Goal: Transaction & Acquisition: Book appointment/travel/reservation

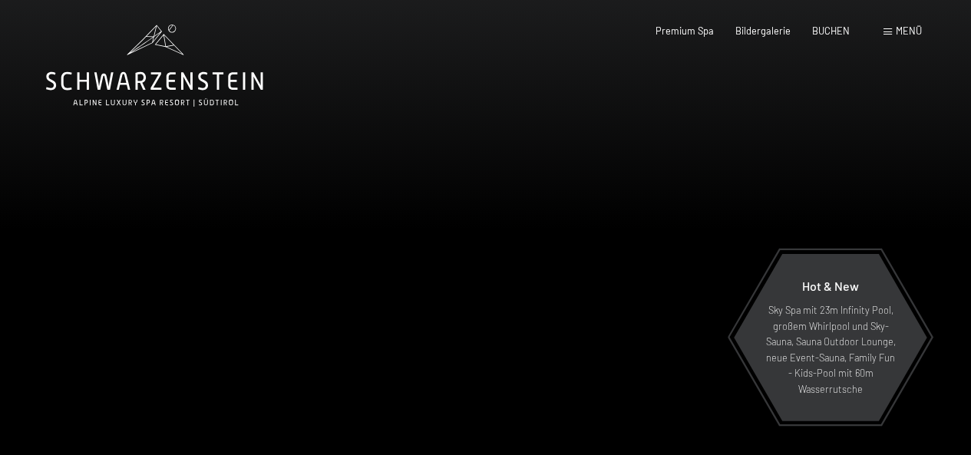
click at [184, 107] on div at bounding box center [243, 249] width 486 height 499
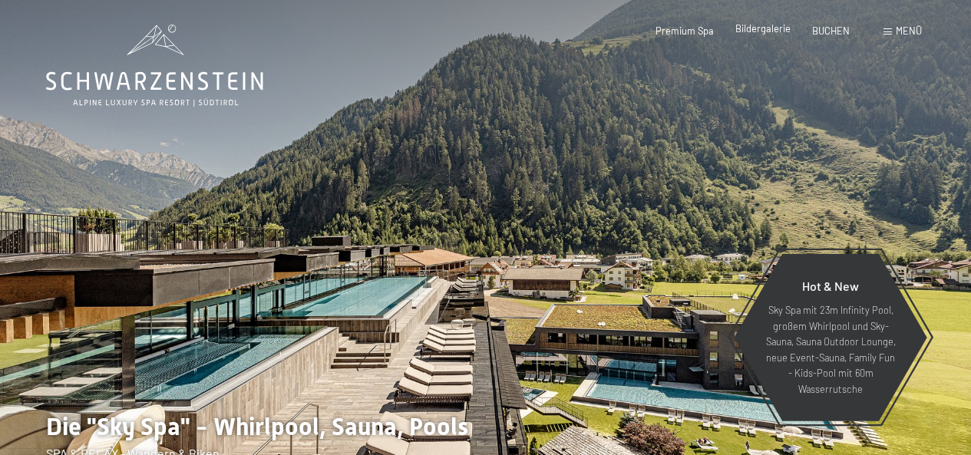
click at [748, 30] on span "Bildergalerie" at bounding box center [762, 28] width 55 height 12
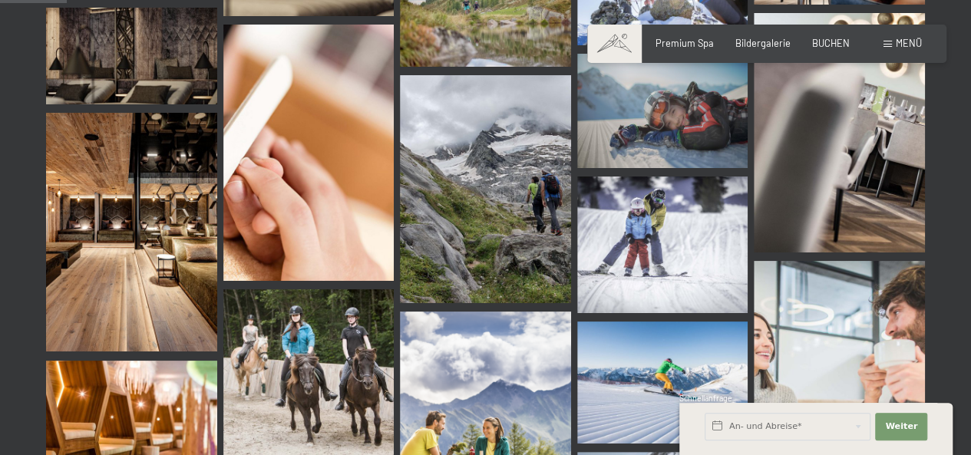
scroll to position [1044, 0]
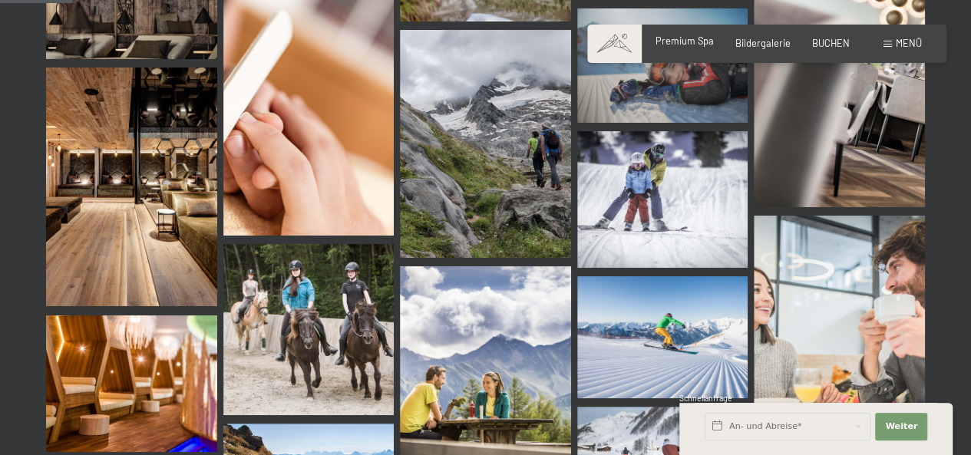
click at [684, 41] on span "Premium Spa" at bounding box center [685, 41] width 58 height 12
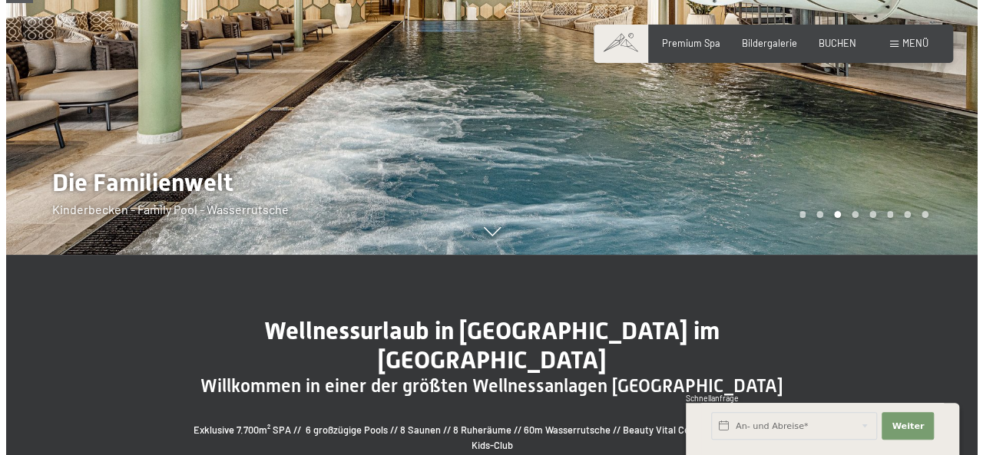
scroll to position [246, 0]
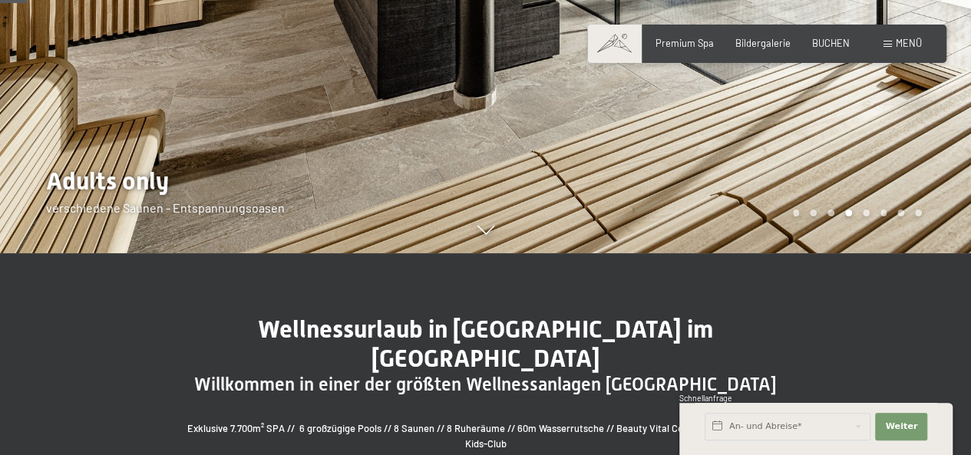
click at [904, 39] on span "Menü" at bounding box center [909, 43] width 26 height 12
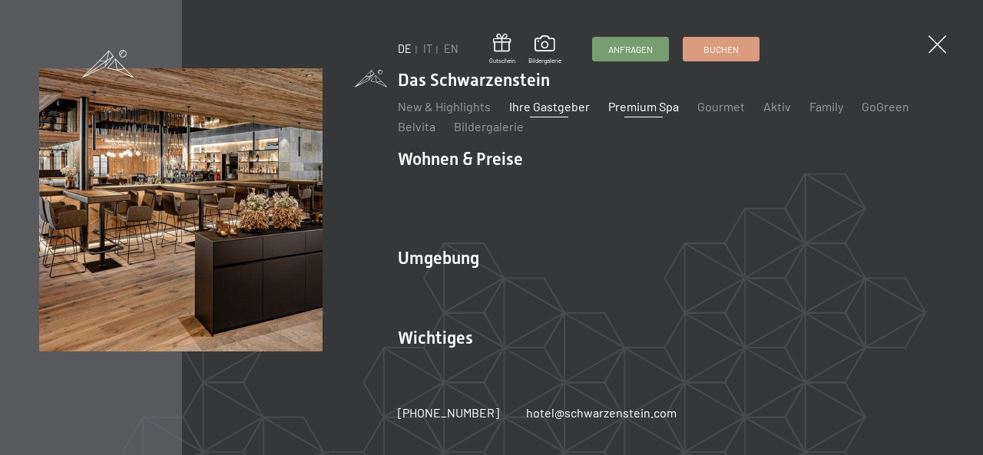
click at [536, 113] on link "Ihre Gastgeber" at bounding box center [549, 106] width 81 height 15
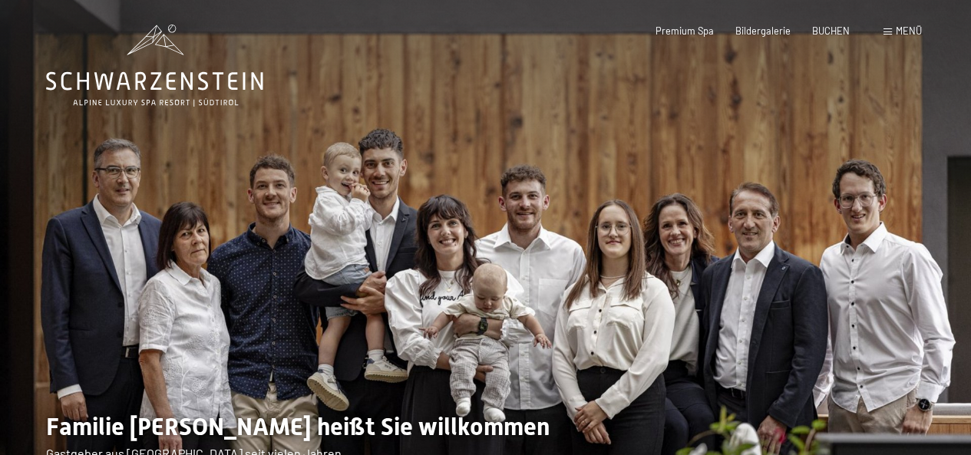
click at [903, 28] on span "Menü" at bounding box center [909, 31] width 26 height 12
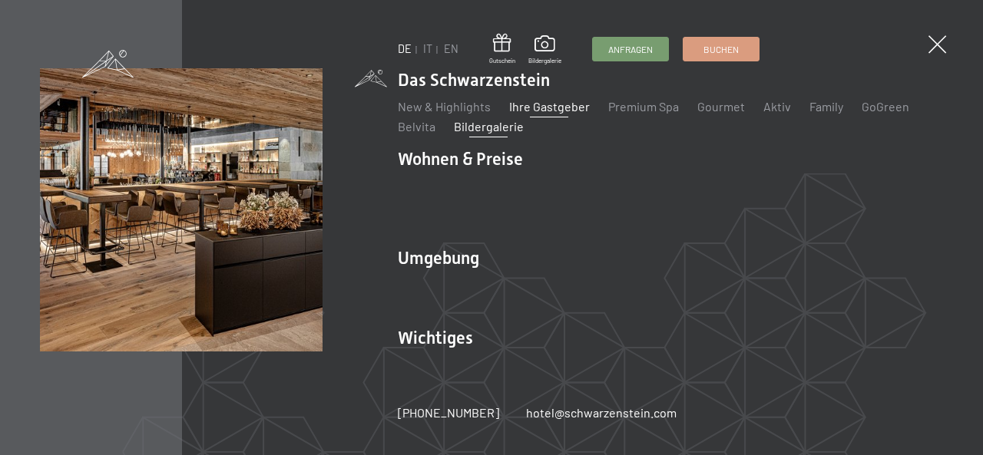
click at [511, 134] on link "Bildergalerie" at bounding box center [489, 126] width 70 height 15
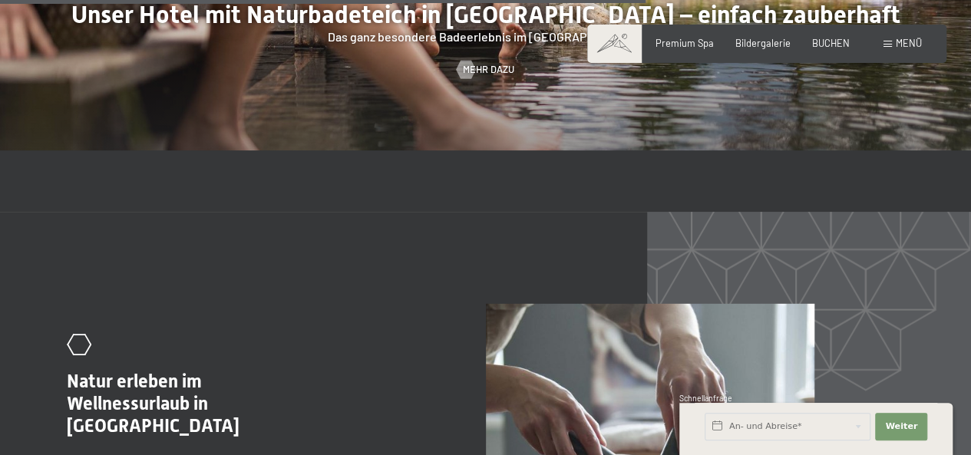
scroll to position [5159, 0]
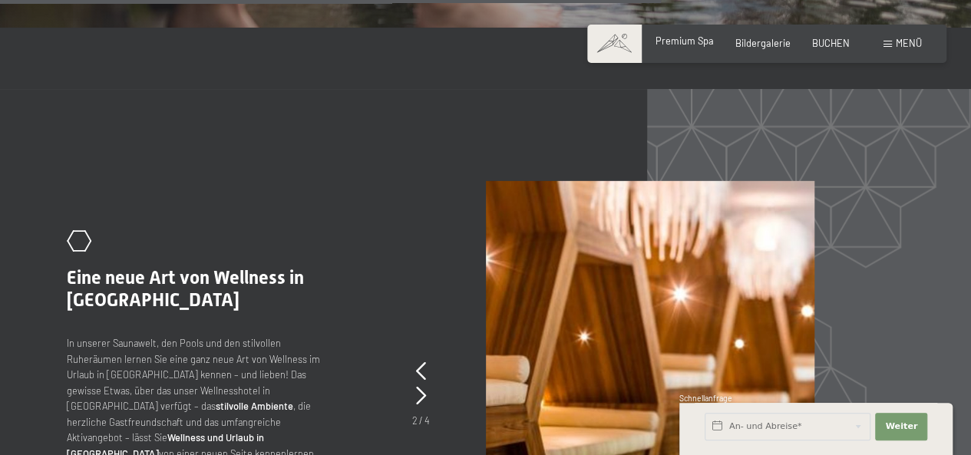
click at [703, 45] on span "Premium Spa" at bounding box center [685, 41] width 58 height 12
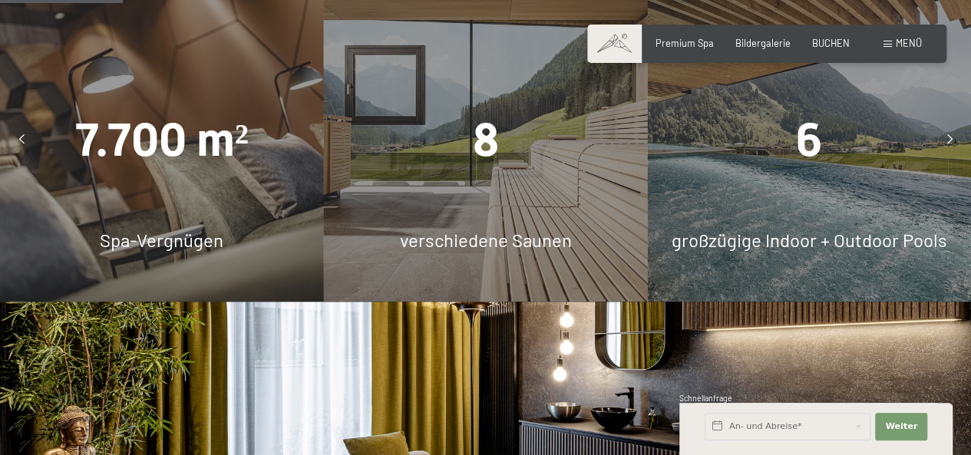
scroll to position [1105, 0]
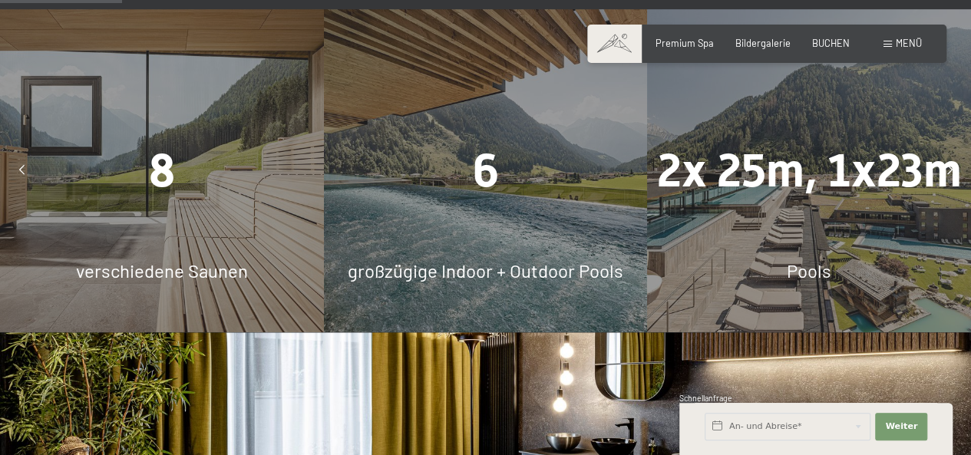
click at [431, 138] on div "6" at bounding box center [486, 170] width 324 height 65
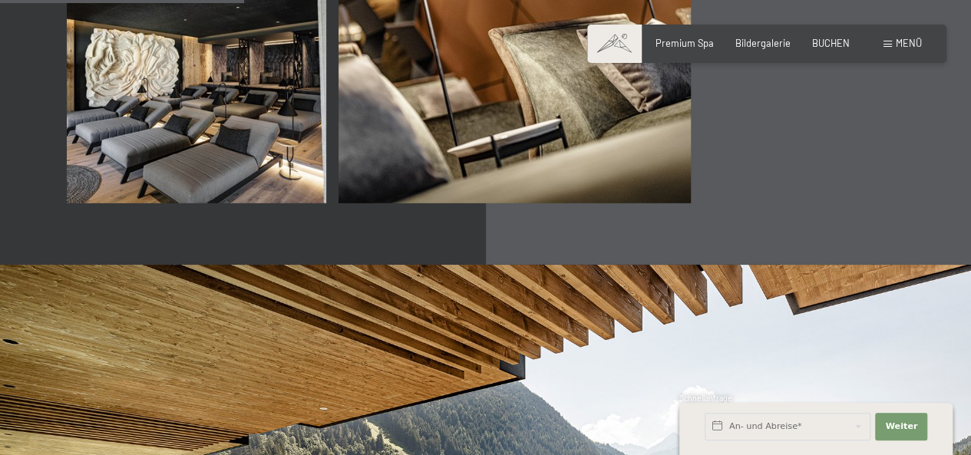
scroll to position [2211, 0]
click at [813, 51] on div "Buchen Anfragen Premium Spa Bildergalerie BUCHEN Menü DE IT EN Gutschein Bilder…" at bounding box center [767, 44] width 310 height 14
click at [823, 40] on span "BUCHEN" at bounding box center [831, 41] width 38 height 12
click at [898, 45] on span "Menü" at bounding box center [909, 43] width 26 height 12
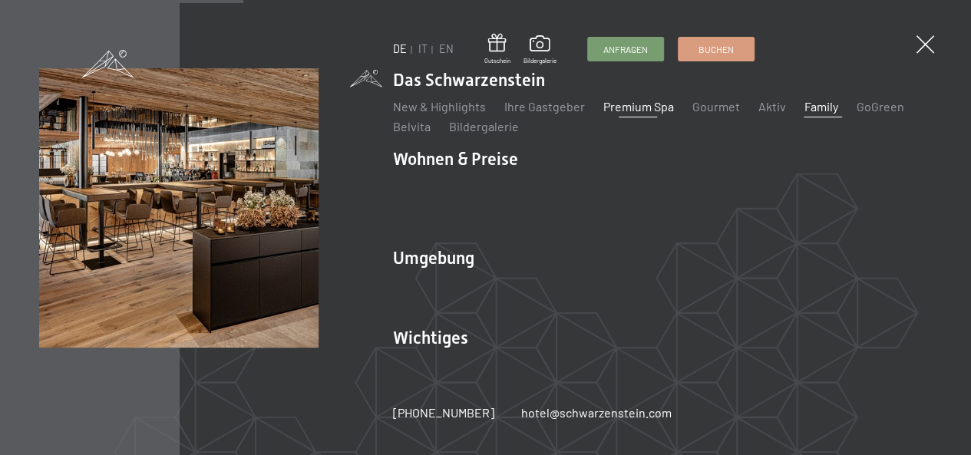
click at [826, 114] on link "Family" at bounding box center [821, 106] width 34 height 15
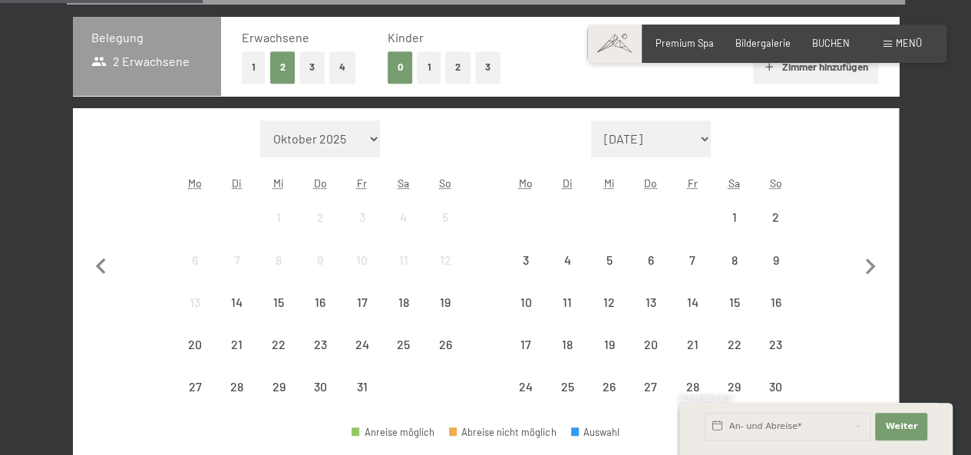
scroll to position [339, 0]
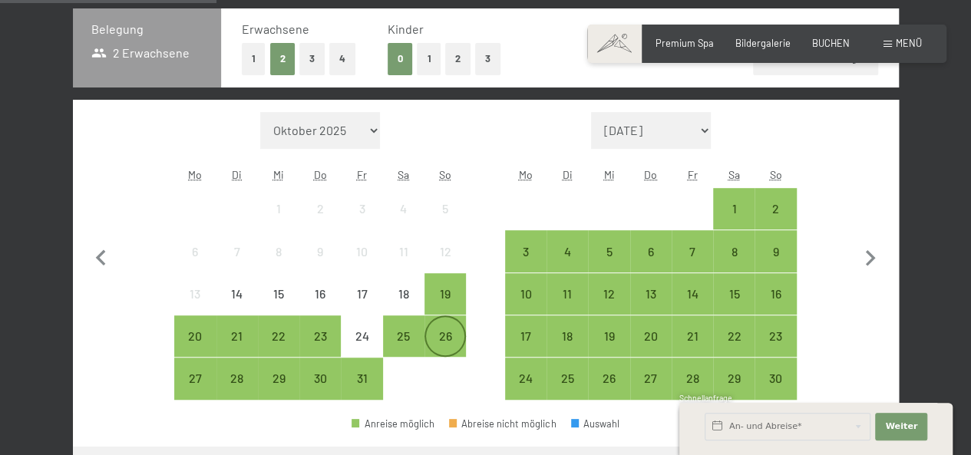
click at [447, 336] on div "26" at bounding box center [445, 349] width 38 height 38
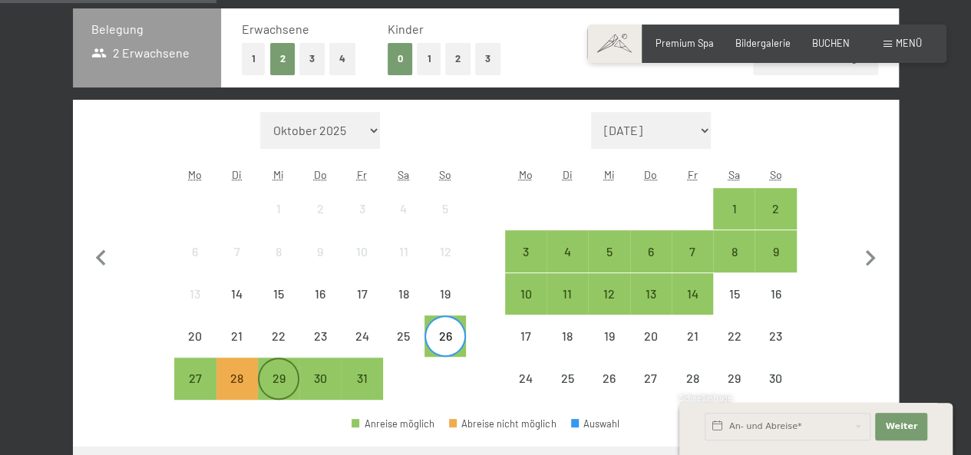
click at [284, 378] on div "29" at bounding box center [278, 391] width 38 height 38
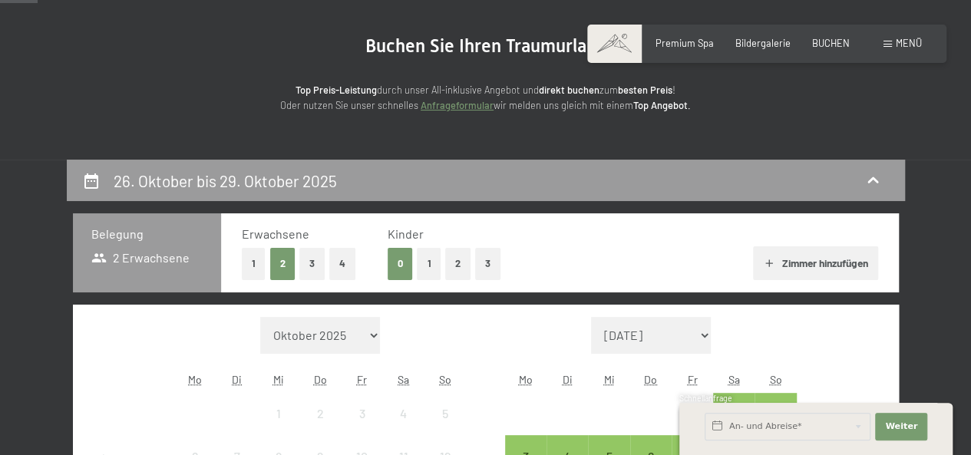
scroll to position [136, 0]
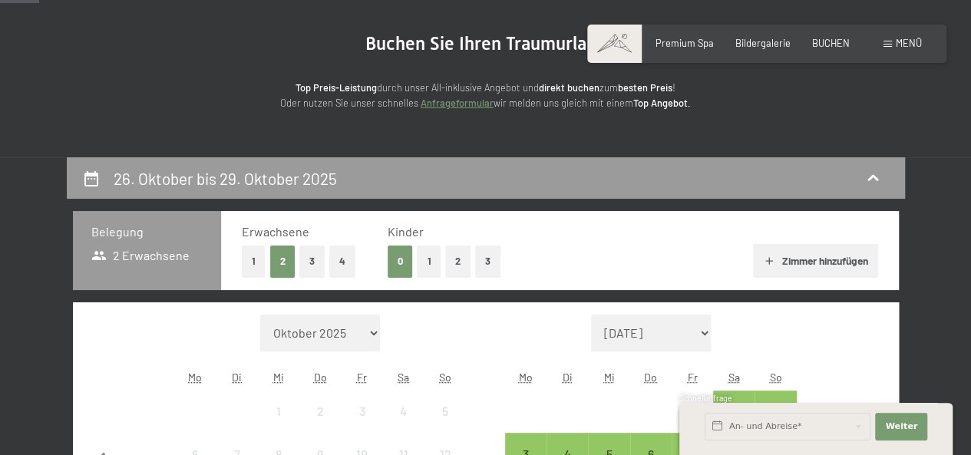
click at [429, 253] on button "1" at bounding box center [429, 261] width 24 height 31
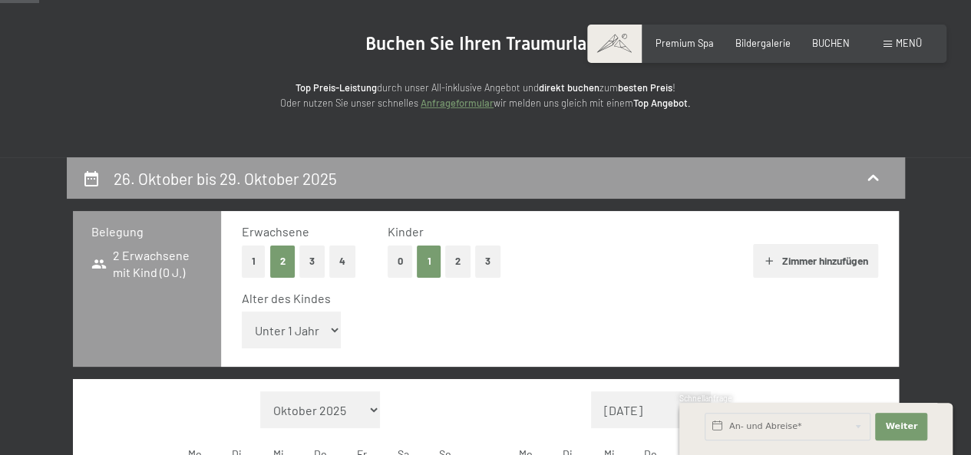
click at [313, 332] on select "Unter 1 Jahr 1 Jahr 2 Jahre 3 Jahre 4 Jahre 5 Jahre 6 Jahre 7 Jahre 8 Jahre 9 J…" at bounding box center [292, 330] width 100 height 37
select select "10"
click at [242, 312] on select "Unter 1 Jahr 1 Jahr 2 Jahre 3 Jahre 4 Jahre 5 Jahre 6 Jahre 7 Jahre 8 Jahre 9 J…" at bounding box center [292, 330] width 100 height 37
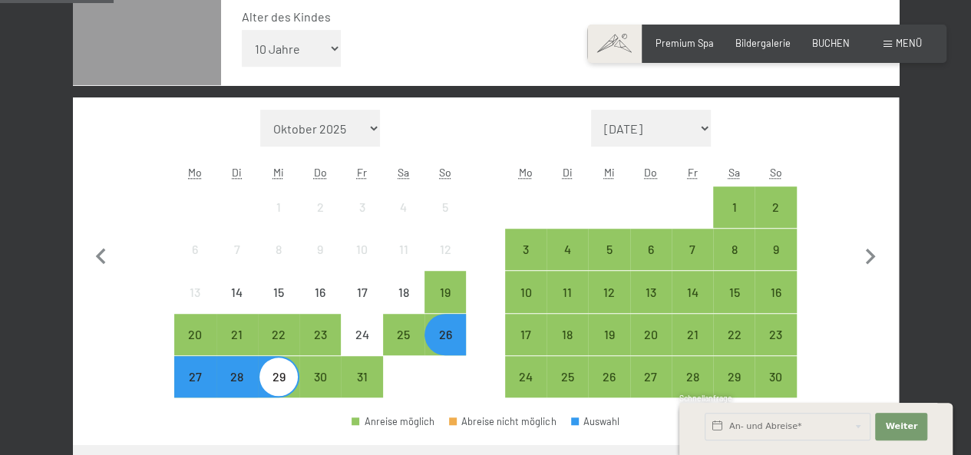
scroll to position [418, 0]
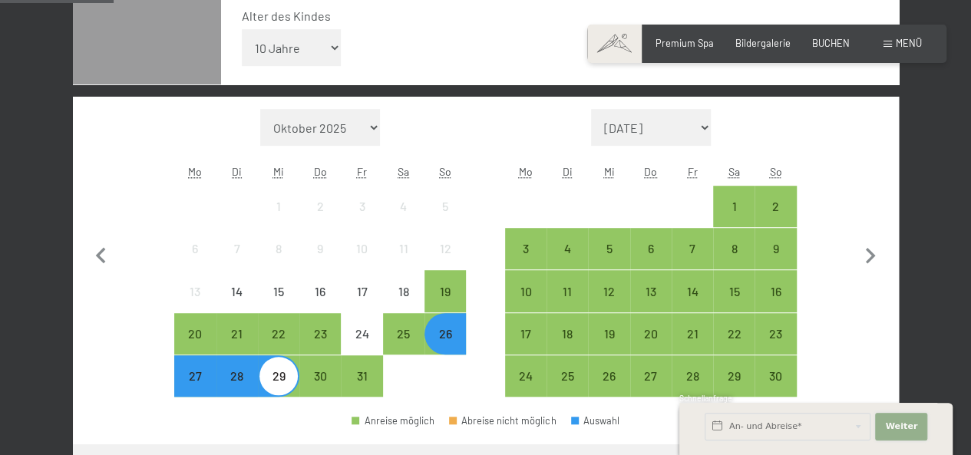
click at [901, 421] on span "Weiter" at bounding box center [901, 427] width 32 height 12
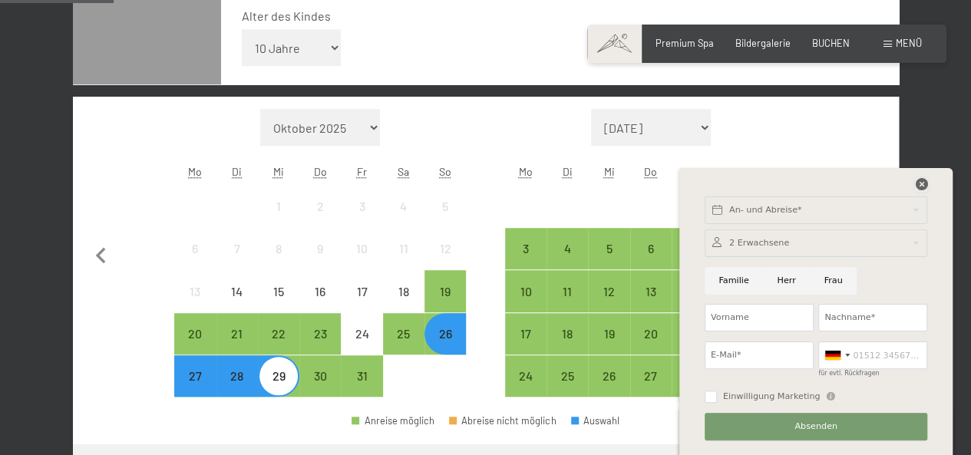
click at [921, 183] on icon at bounding box center [921, 184] width 12 height 12
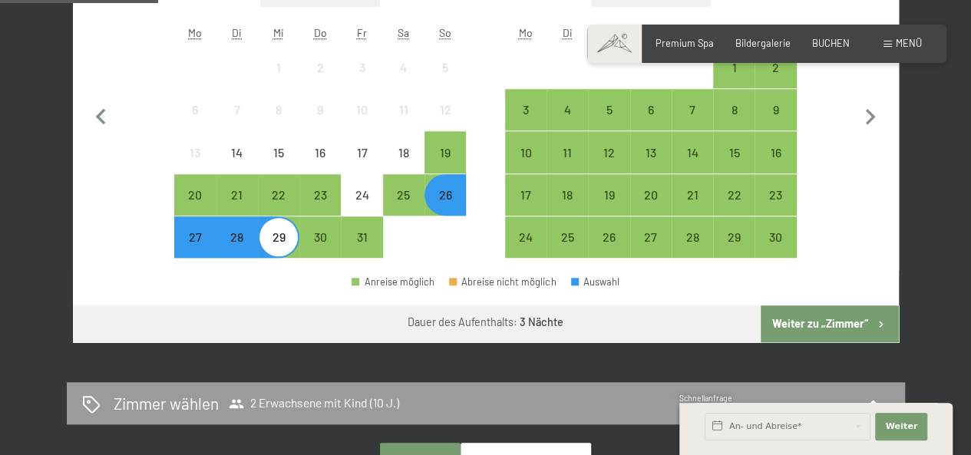
scroll to position [596, 0]
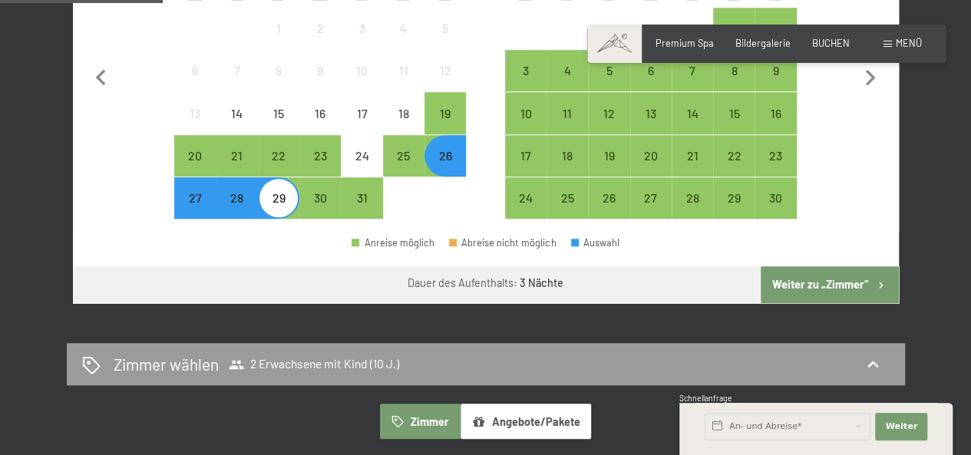
click at [812, 283] on button "Weiter zu „Zimmer“" at bounding box center [829, 284] width 137 height 37
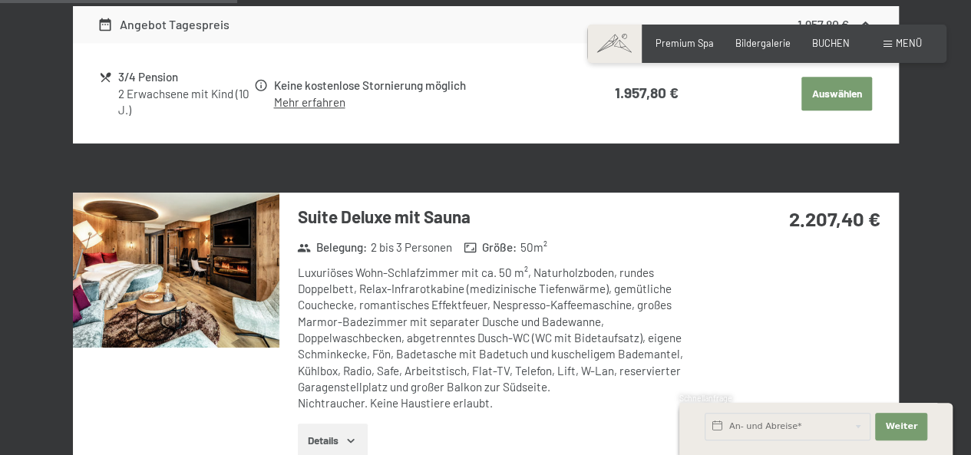
scroll to position [712, 0]
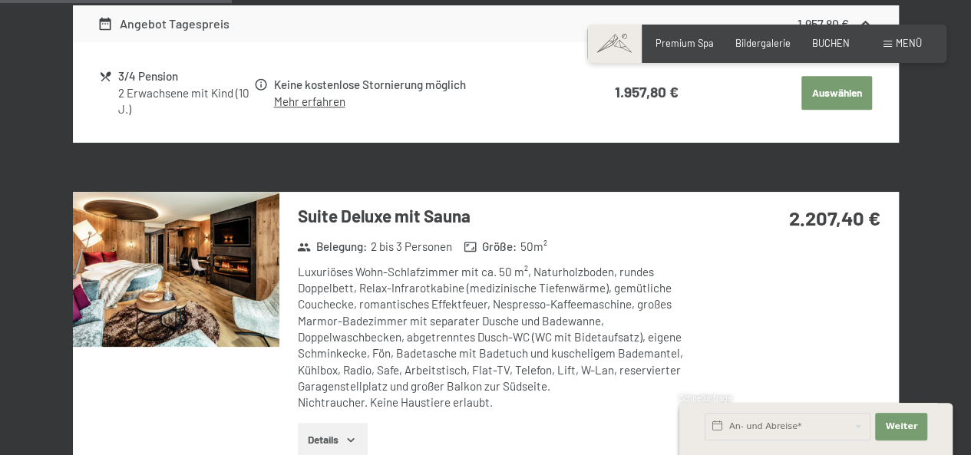
click at [129, 309] on img at bounding box center [176, 269] width 207 height 155
click at [0, 0] on div at bounding box center [0, 0] width 0 height 0
click at [126, 308] on img at bounding box center [176, 269] width 207 height 155
click at [0, 0] on div at bounding box center [0, 0] width 0 height 0
click at [204, 288] on img at bounding box center [176, 269] width 207 height 155
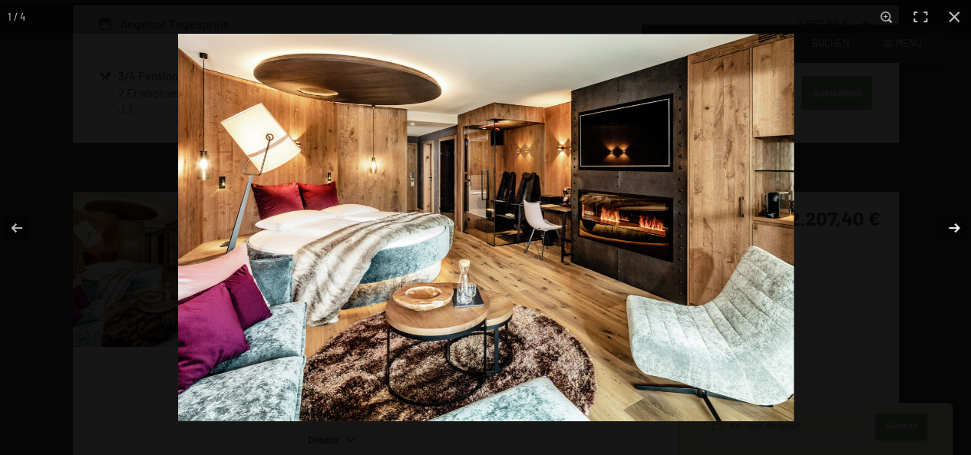
click at [953, 234] on button "button" at bounding box center [944, 228] width 54 height 77
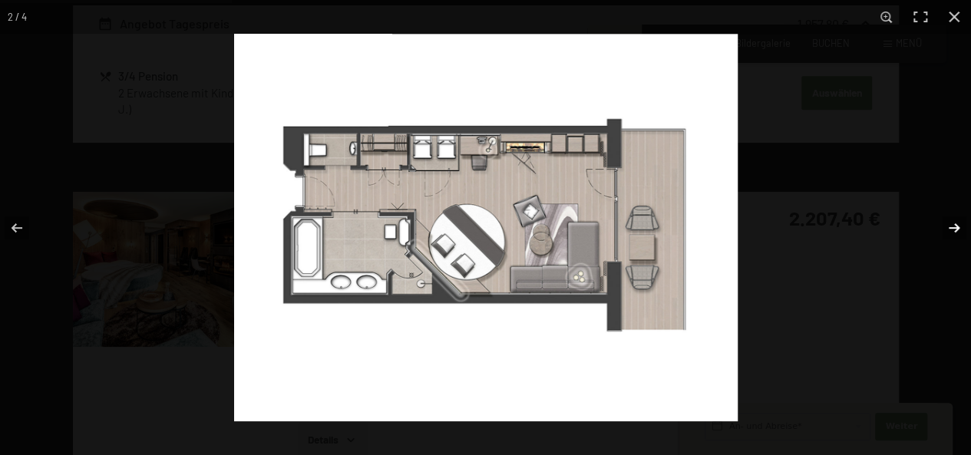
click at [953, 234] on button "button" at bounding box center [944, 228] width 54 height 77
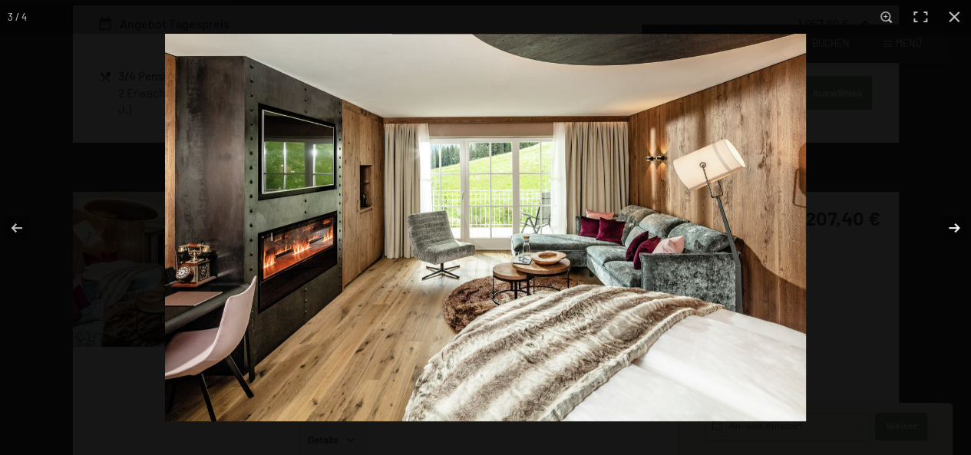
click at [953, 234] on button "button" at bounding box center [944, 228] width 54 height 77
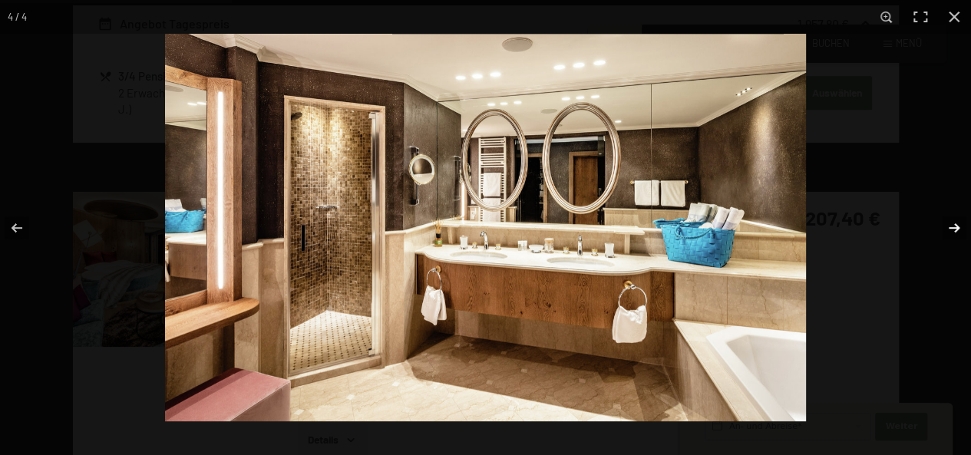
click at [953, 234] on button "button" at bounding box center [944, 228] width 54 height 77
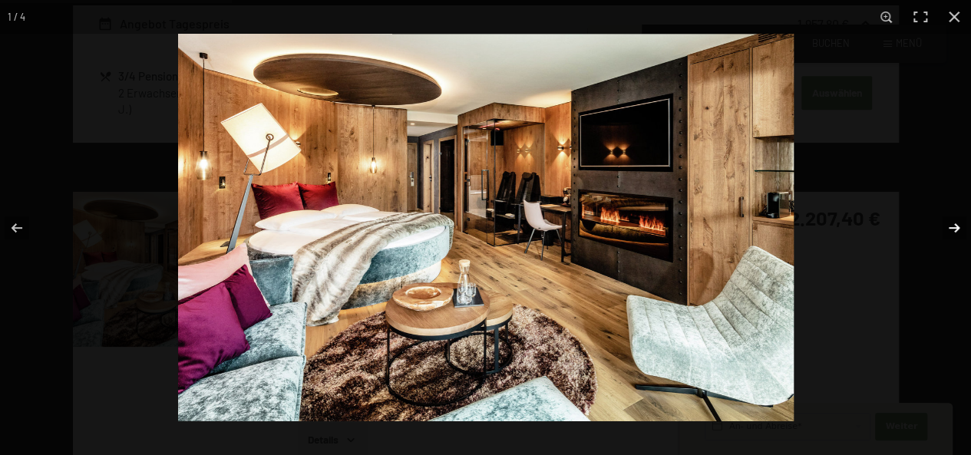
click at [953, 234] on button "button" at bounding box center [944, 228] width 54 height 77
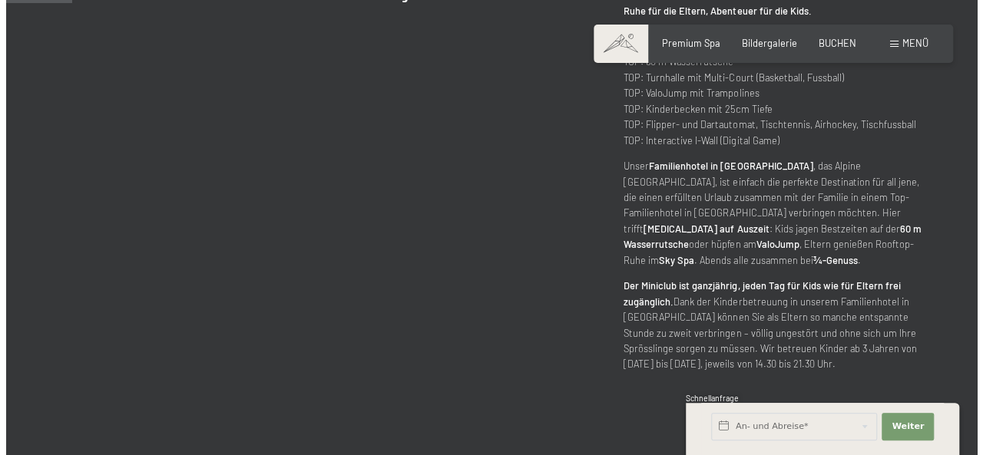
scroll to position [645, 0]
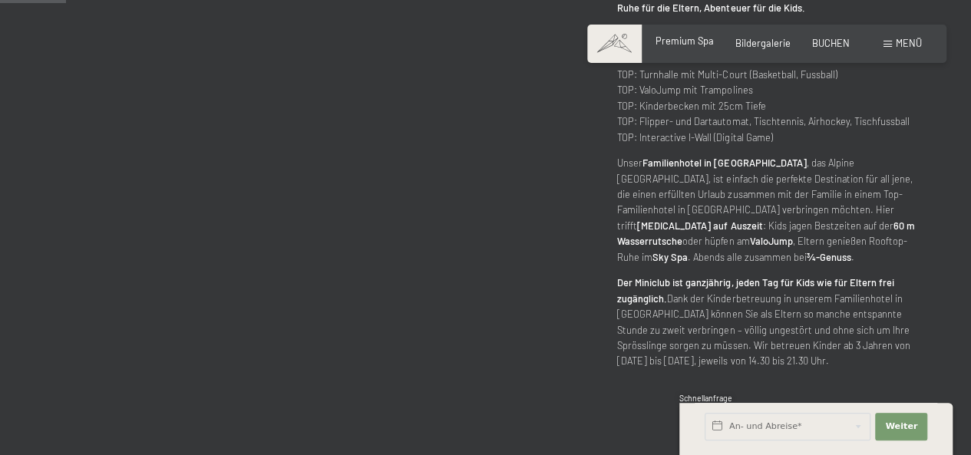
click at [703, 49] on div "Premium Spa Bildergalerie BUCHEN" at bounding box center [741, 44] width 259 height 14
click at [700, 48] on div "Premium Spa" at bounding box center [685, 42] width 58 height 14
click at [896, 41] on span "Menü" at bounding box center [909, 43] width 26 height 12
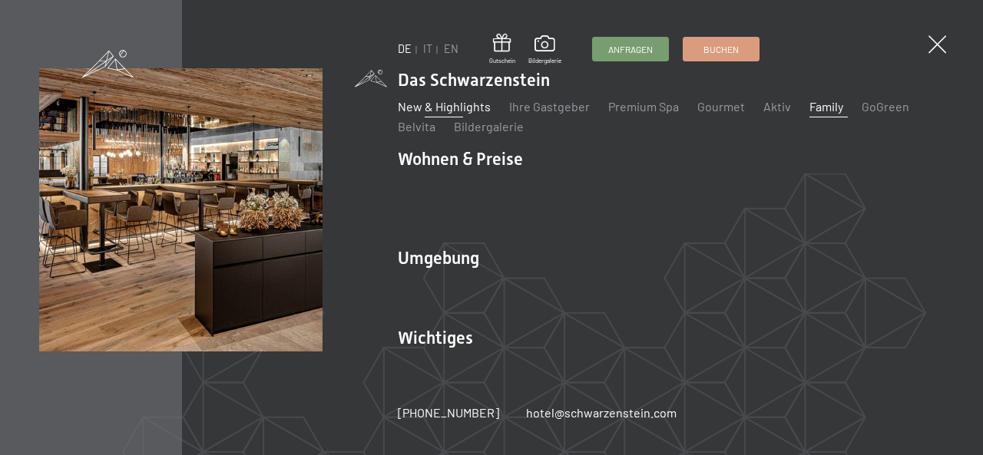
click at [479, 109] on link "New & Highlights" at bounding box center [444, 106] width 93 height 15
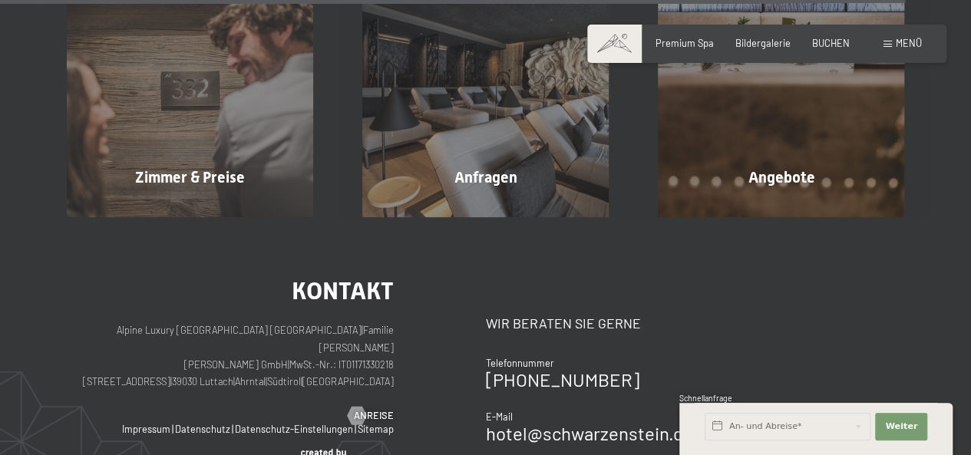
scroll to position [4839, 0]
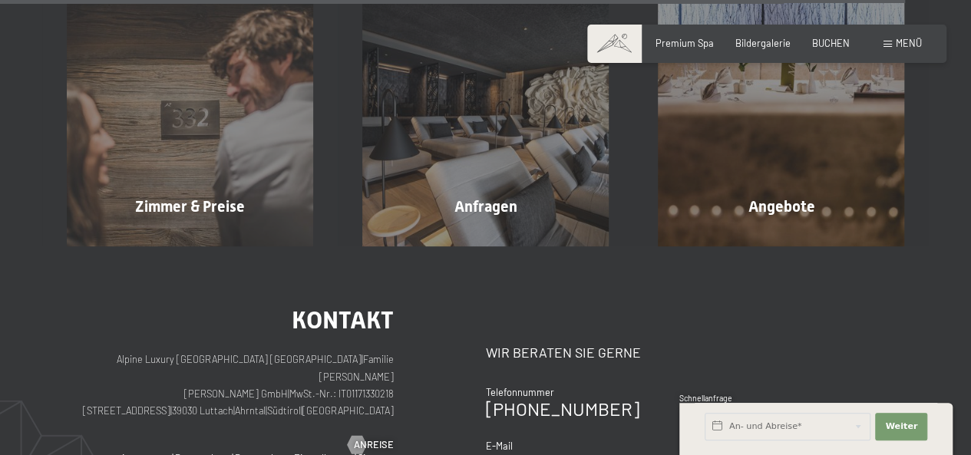
click at [673, 37] on div "Buchen Anfragen Premium Spa Bildergalerie BUCHEN Menü DE IT EN Gutschein Bilder…" at bounding box center [767, 44] width 310 height 14
click at [883, 51] on div "Buchen Anfragen Premium Spa Bildergalerie BUCHEN Menü DE IT EN Gutschein Bilder…" at bounding box center [767, 44] width 310 height 14
click at [898, 45] on span "Menü" at bounding box center [909, 43] width 26 height 12
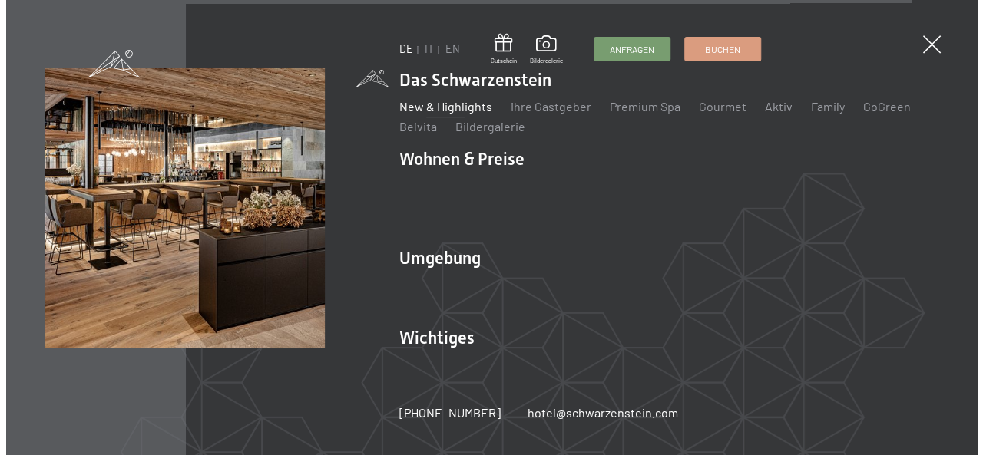
scroll to position [4856, 0]
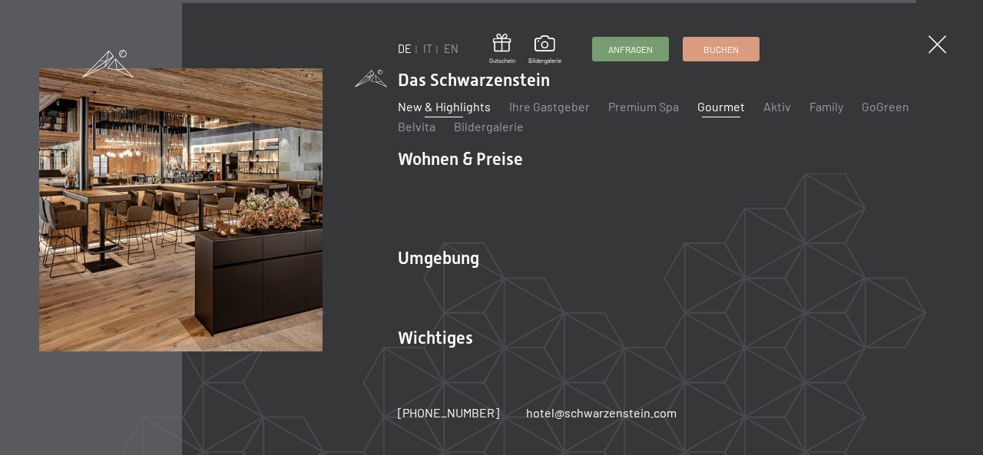
click at [714, 114] on link "Gourmet" at bounding box center [721, 106] width 48 height 15
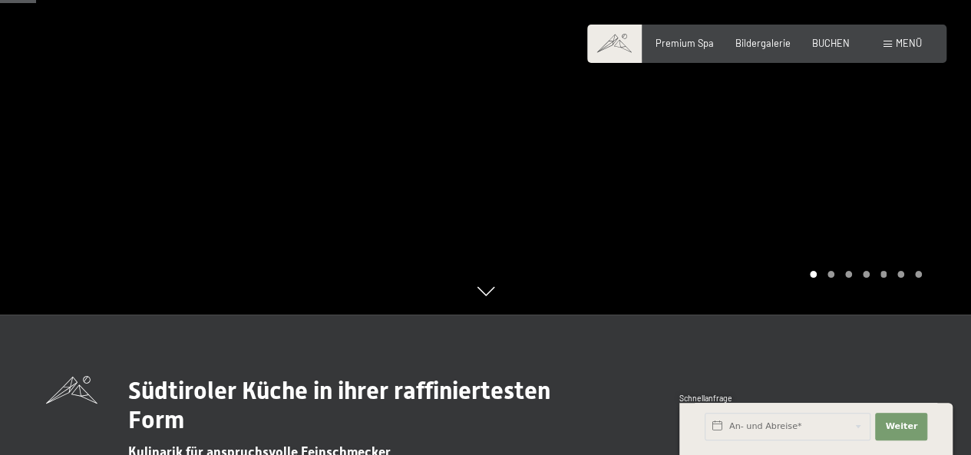
click at [852, 276] on div "Carousel Pagination" at bounding box center [863, 274] width 117 height 7
click at [851, 276] on div "Carousel Page 3" at bounding box center [848, 274] width 7 height 7
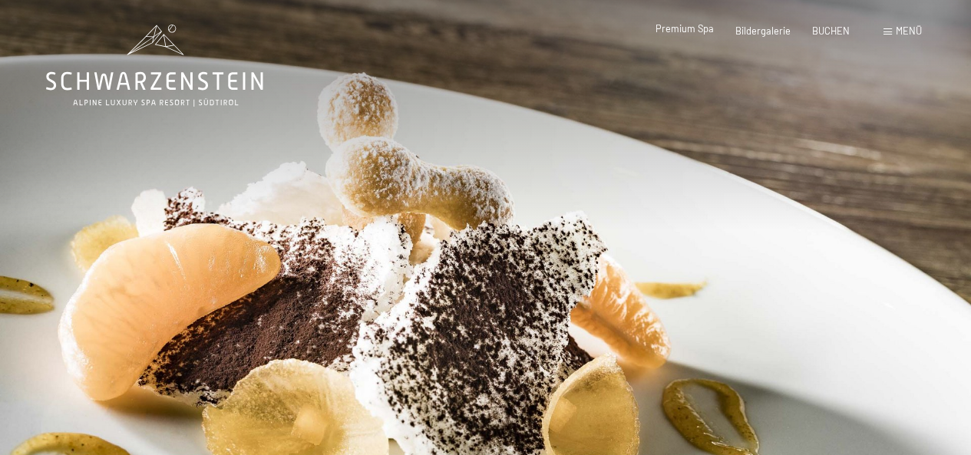
click at [696, 31] on span "Premium Spa" at bounding box center [685, 28] width 58 height 12
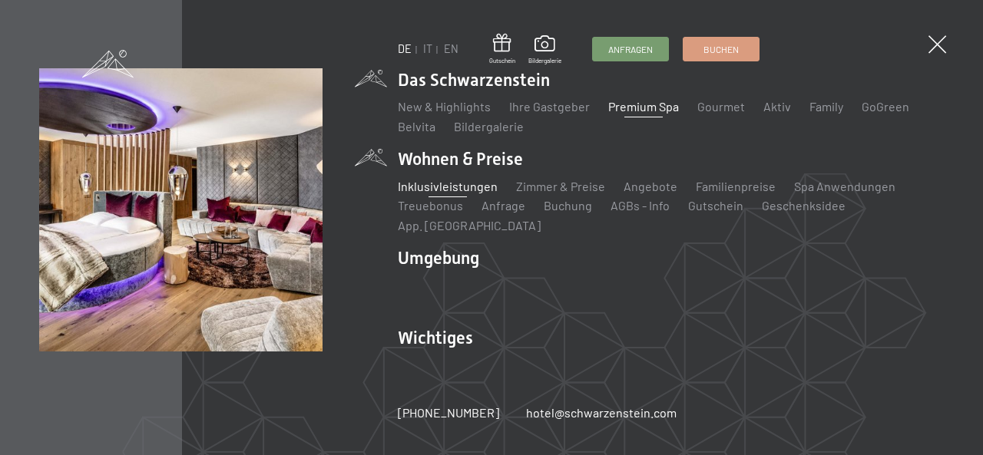
click at [444, 193] on link "Inklusivleistungen" at bounding box center [448, 186] width 100 height 15
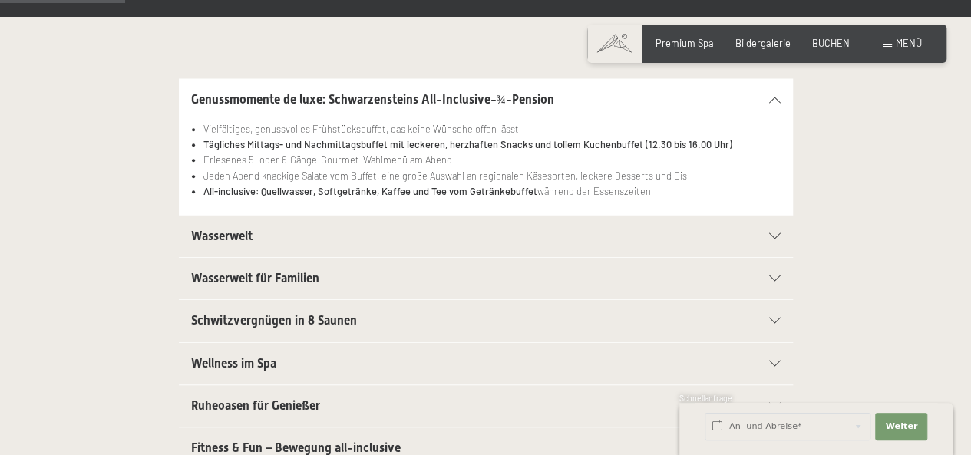
scroll to position [307, 0]
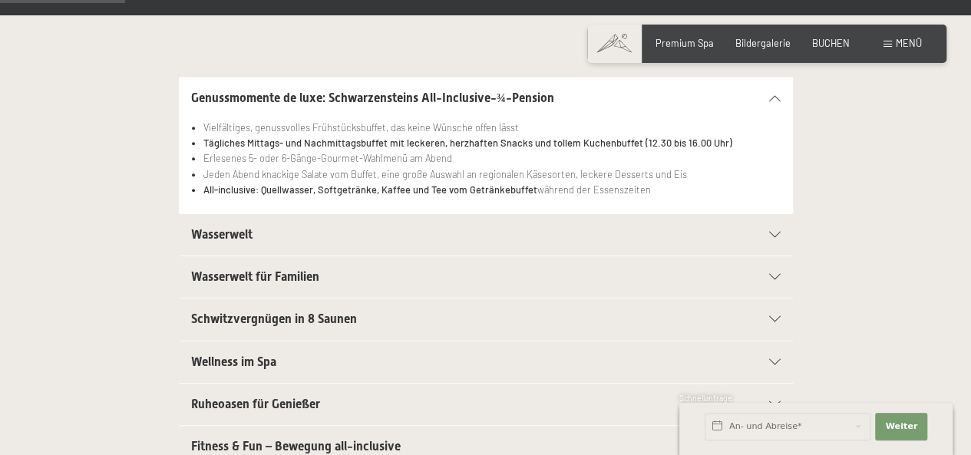
click at [770, 232] on icon at bounding box center [775, 235] width 12 height 6
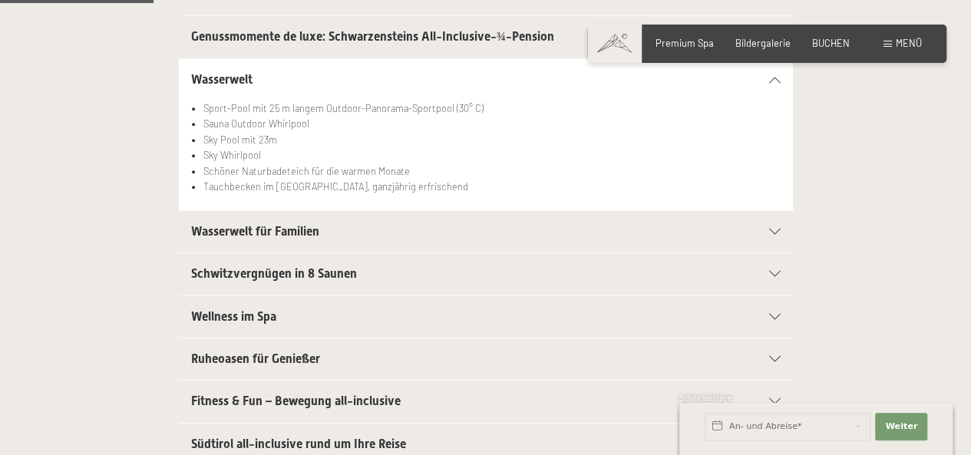
scroll to position [399, 0]
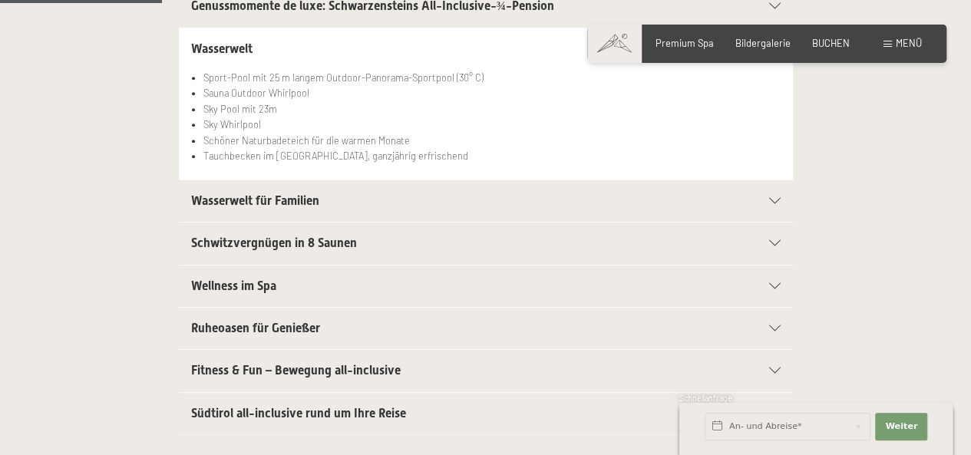
click at [774, 201] on icon at bounding box center [775, 201] width 12 height 6
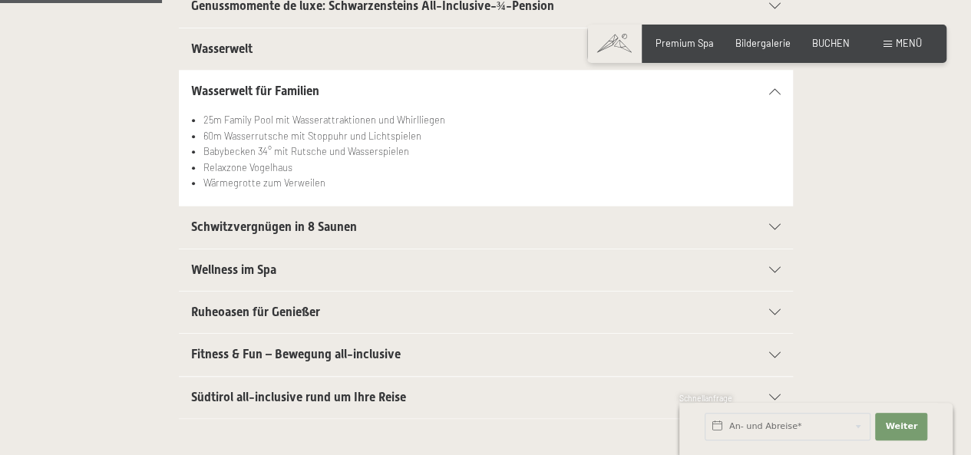
click at [768, 224] on div at bounding box center [767, 227] width 27 height 6
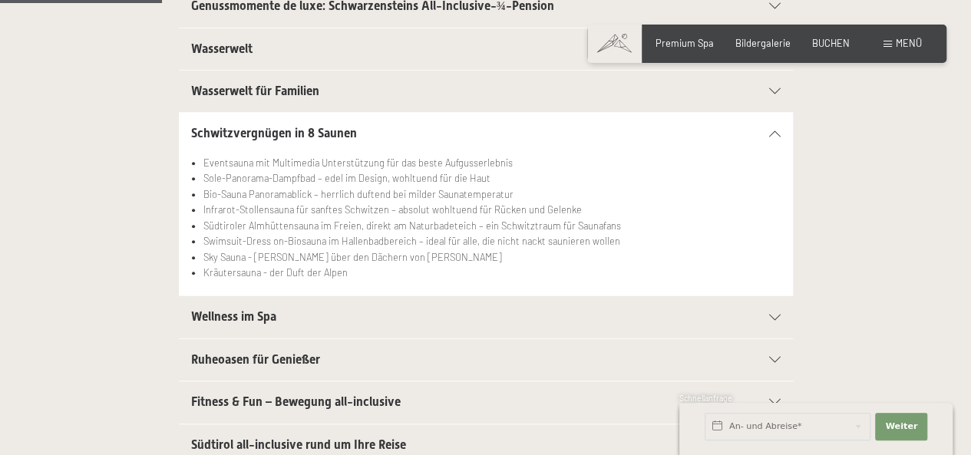
click at [780, 312] on section "Wellness im Spa Kuschelige Bademäntel für die ganze Familie Trendige Wellnessta…" at bounding box center [486, 317] width 614 height 43
click at [779, 315] on icon at bounding box center [775, 318] width 12 height 6
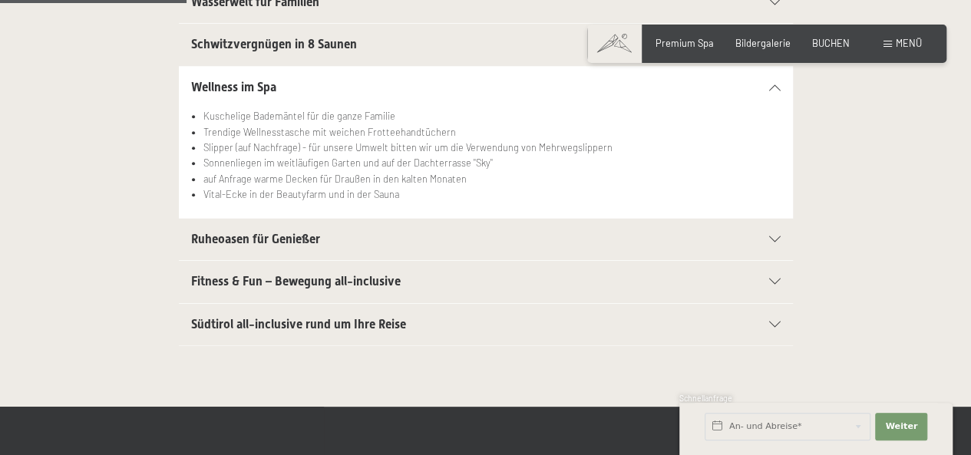
scroll to position [491, 0]
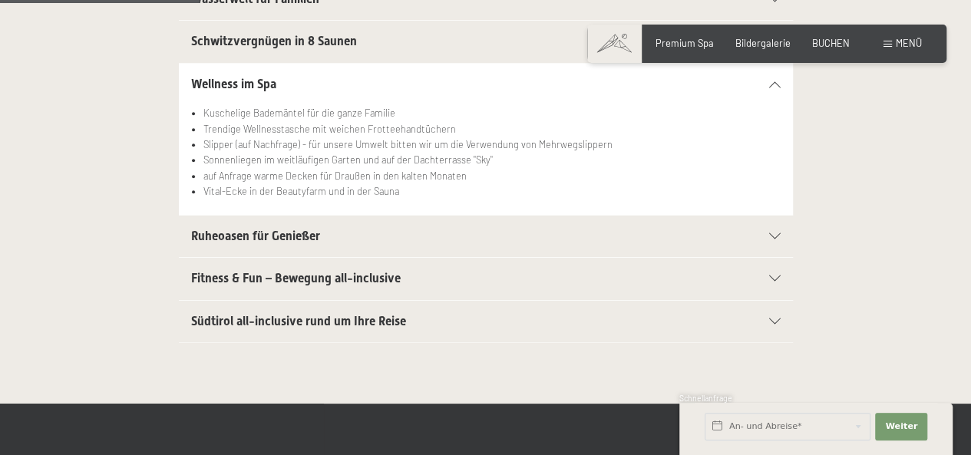
click at [771, 276] on icon at bounding box center [775, 279] width 12 height 6
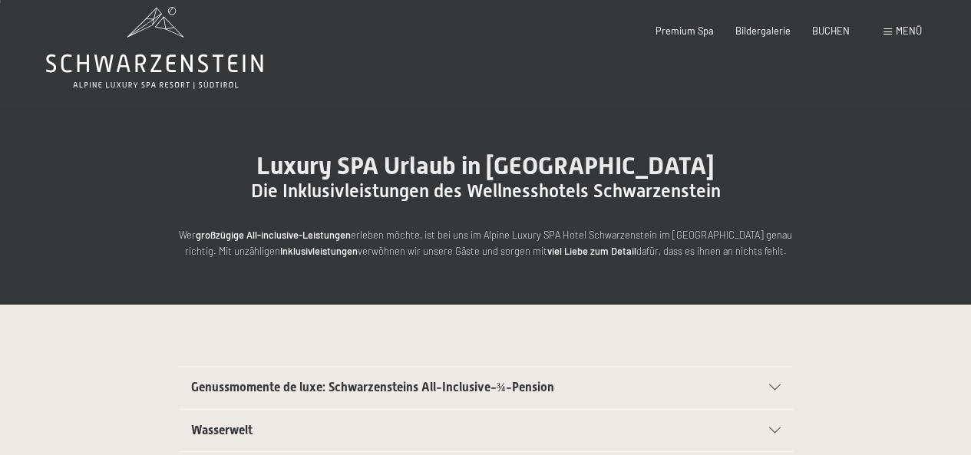
scroll to position [0, 0]
